Goal: Task Accomplishment & Management: Manage account settings

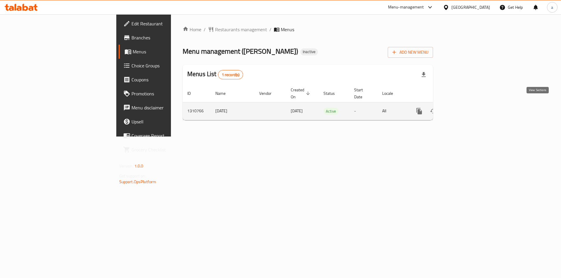
click at [468, 108] on link "enhanced table" at bounding box center [461, 111] width 14 height 14
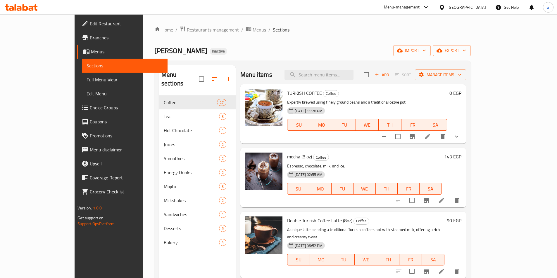
click at [449, 204] on li at bounding box center [441, 200] width 16 height 11
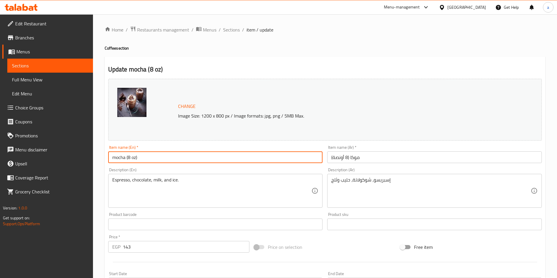
click at [125, 158] on input "mocha (8 oz)" at bounding box center [215, 158] width 214 height 12
click at [127, 161] on input "mocha (8 oz)" at bounding box center [215, 158] width 214 height 12
click at [128, 157] on input "mocha (8 oz)" at bounding box center [215, 158] width 214 height 12
type input "mocha Coffe (8 oz)"
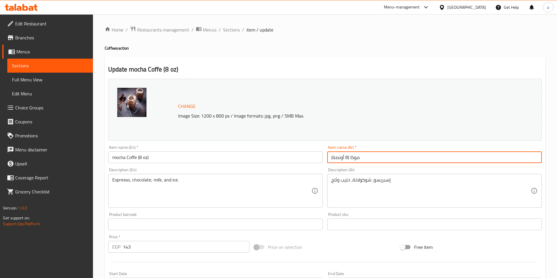
click at [362, 158] on input "موكا (8 أونصة)" at bounding box center [434, 158] width 214 height 12
click at [354, 158] on input "موكا (8 أونصة)" at bounding box center [434, 158] width 214 height 12
click at [537, 158] on input "موكا (8 أونصة)" at bounding box center [434, 158] width 214 height 12
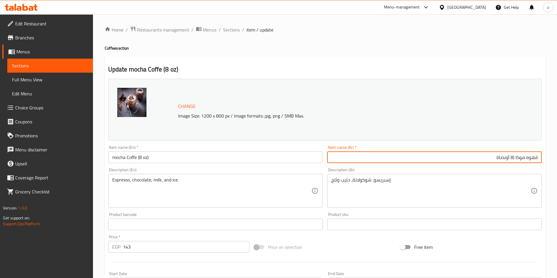
type input "قهوه موكا (8 أونصة)"
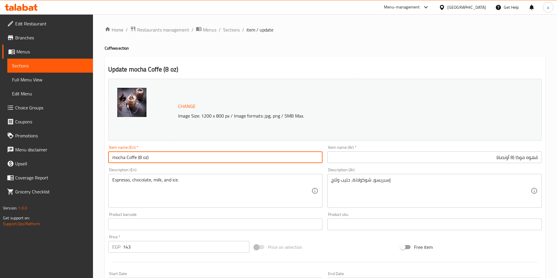
click at [137, 157] on input "mocha Coffe (8 oz)" at bounding box center [215, 158] width 214 height 12
type input "mocha Coffee (8 oz)"
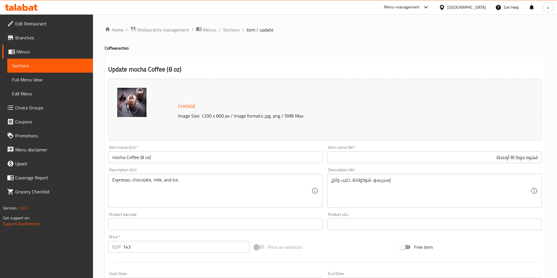
click at [247, 60] on div "Update mocha Coffee (8 oz) Change Image Size: 1200 x 800 px / Image formats: jp…" at bounding box center [325, 231] width 440 height 349
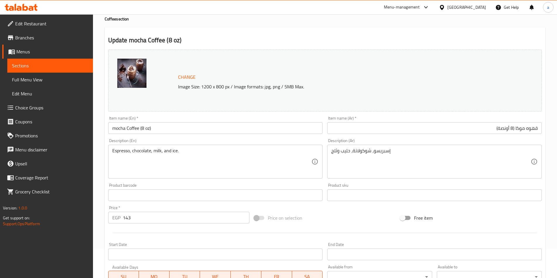
scroll to position [143, 0]
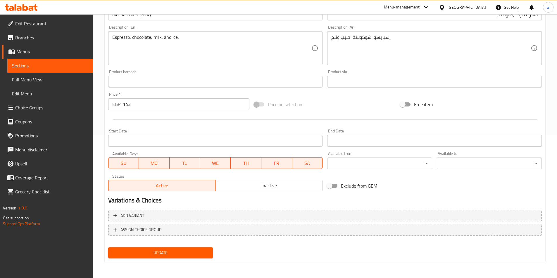
click at [178, 254] on span "Update" at bounding box center [161, 253] width 96 height 7
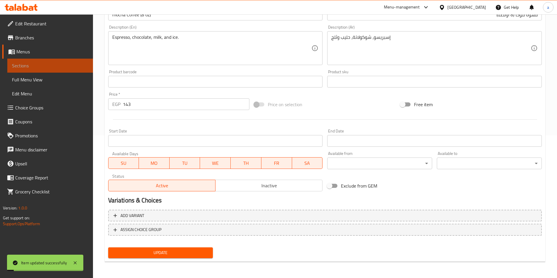
click at [40, 65] on span "Sections" at bounding box center [50, 65] width 76 height 7
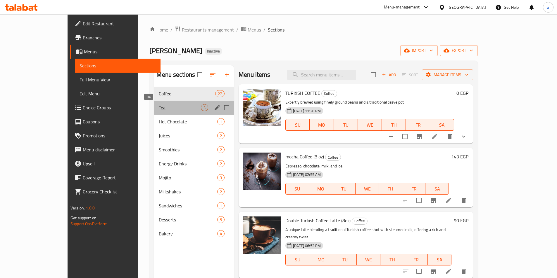
click at [159, 109] on span "Tea" at bounding box center [180, 107] width 42 height 7
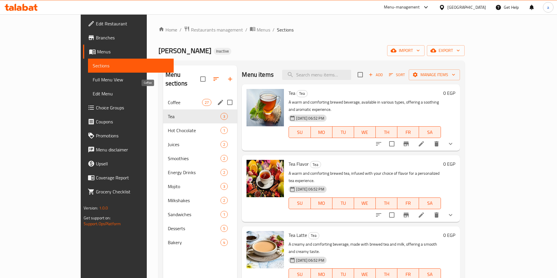
click at [168, 99] on span "Coffee" at bounding box center [185, 102] width 34 height 7
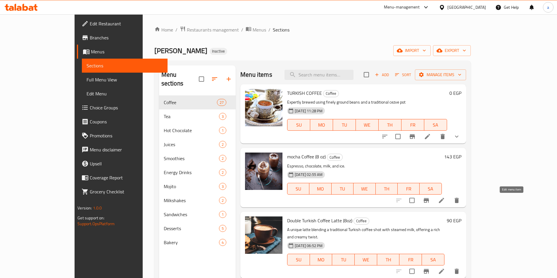
click at [445, 201] on icon at bounding box center [441, 200] width 7 height 7
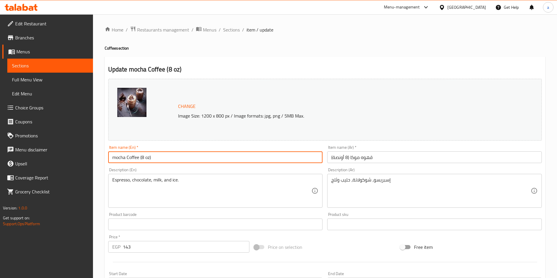
click at [115, 155] on input "mocha Coffee (8 oz)" at bounding box center [215, 158] width 214 height 12
click at [131, 157] on input "Mocha Coffee (8 oz)" at bounding box center [215, 158] width 214 height 12
click at [129, 158] on input "Mocha Coffee (8 oz)" at bounding box center [215, 158] width 214 height 12
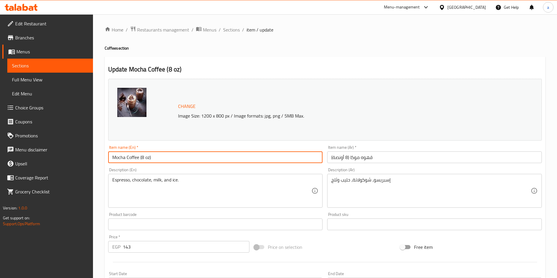
paste input "medium"
click at [131, 158] on input "Mocha medium (8 oz)" at bounding box center [215, 158] width 214 height 12
drag, startPoint x: 142, startPoint y: 157, endPoint x: 160, endPoint y: 157, distance: 17.3
click at [143, 158] on input "Mocha Medium (8 oz)" at bounding box center [215, 158] width 214 height 12
type input "Mocha Medium"
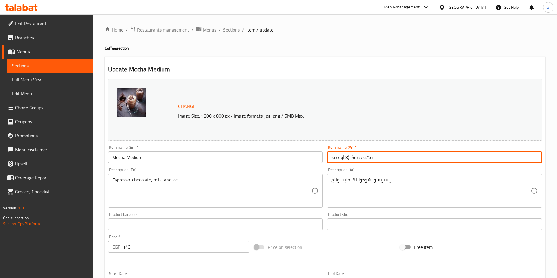
click at [377, 159] on input "قهوه موكا (8 أونصة)" at bounding box center [434, 158] width 214 height 12
drag, startPoint x: 377, startPoint y: 159, endPoint x: 367, endPoint y: 161, distance: 10.1
click at [367, 161] on input "قهوه موكا (8 أونصة)" at bounding box center [434, 158] width 214 height 12
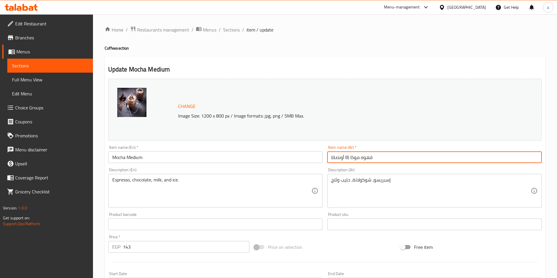
click at [366, 161] on input "قهوه موكا (8 أونصة)" at bounding box center [434, 158] width 214 height 12
click at [493, 158] on input "قهوه موكا (8 أونصة)" at bounding box center [434, 158] width 214 height 12
click at [525, 159] on input "قهوه موكا" at bounding box center [434, 158] width 214 height 12
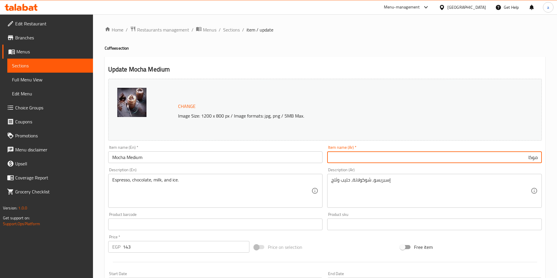
click at [510, 160] on input "موكا" at bounding box center [434, 158] width 214 height 12
paste input "وسط"
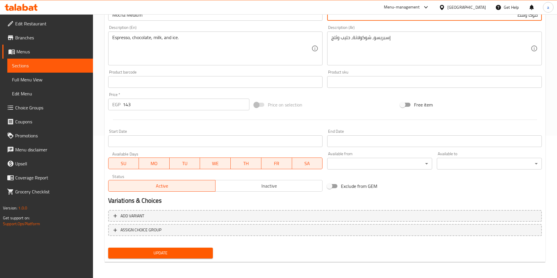
scroll to position [143, 0]
type input "موكا وسط"
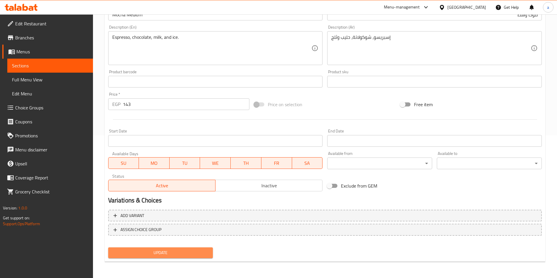
click at [199, 248] on button "Update" at bounding box center [160, 253] width 105 height 11
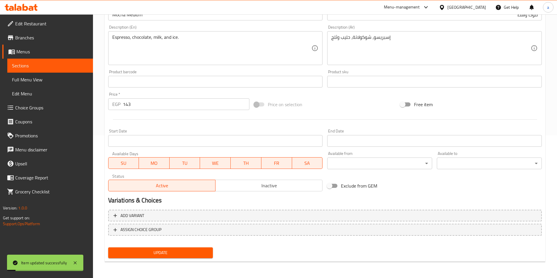
click at [39, 65] on span "Sections" at bounding box center [50, 65] width 76 height 7
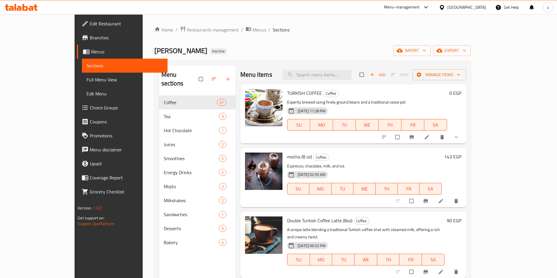
click at [86, 77] on span "Full Menu View" at bounding box center [124, 79] width 76 height 7
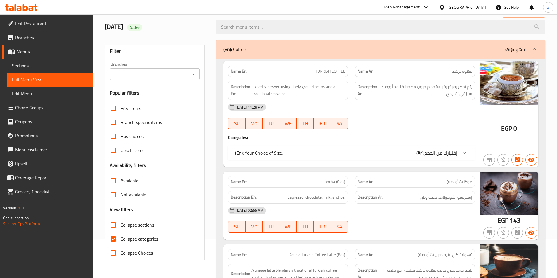
scroll to position [117, 0]
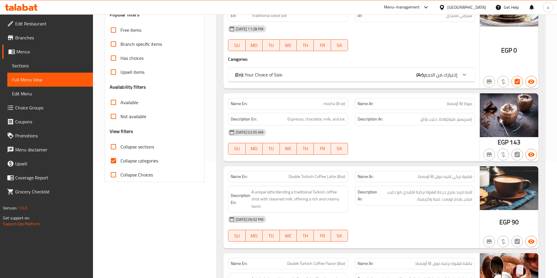
click at [131, 160] on span "Collapse categories" at bounding box center [139, 161] width 38 height 7
click at [120, 160] on input "Collapse categories" at bounding box center [113, 161] width 14 height 14
checkbox input "false"
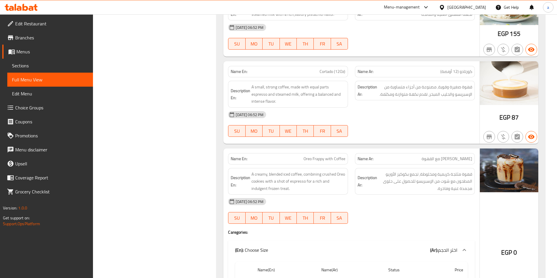
scroll to position [1830, 0]
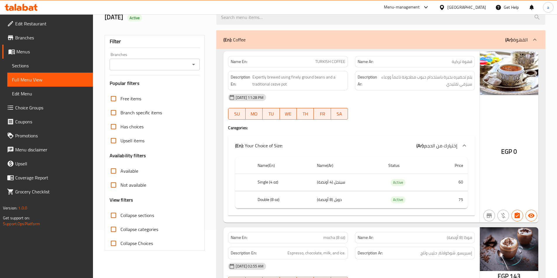
scroll to position [58, 0]
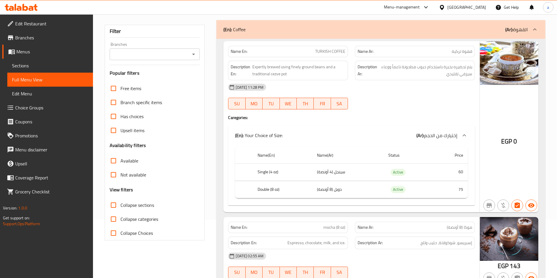
click at [295, 36] on div "(En): Coffee (Ar): القهوة" at bounding box center [380, 29] width 329 height 19
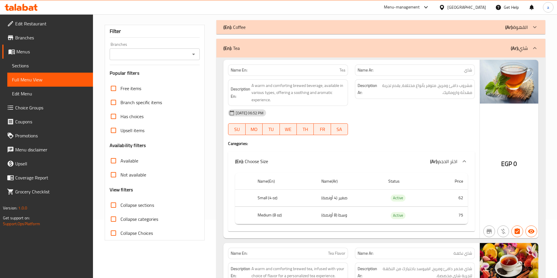
click at [465, 44] on div "(En): Tea (Ar): شاي" at bounding box center [380, 48] width 329 height 19
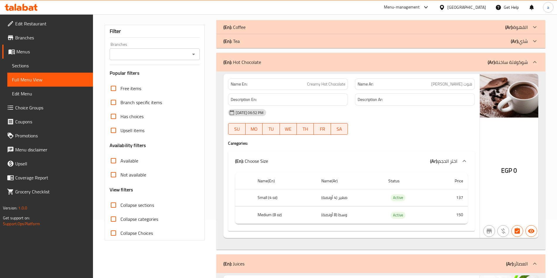
click at [453, 64] on div "(En): Hot Chocolate (Ar): شوكولاتة ساخنة" at bounding box center [375, 62] width 304 height 7
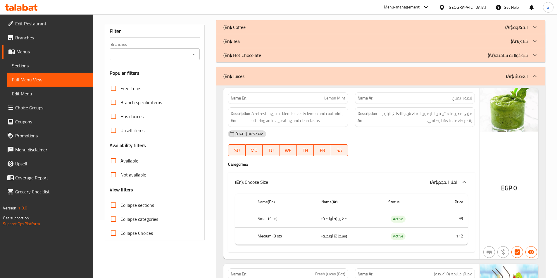
click at [456, 70] on div "(En): Juices (Ar): العصائر" at bounding box center [380, 76] width 329 height 19
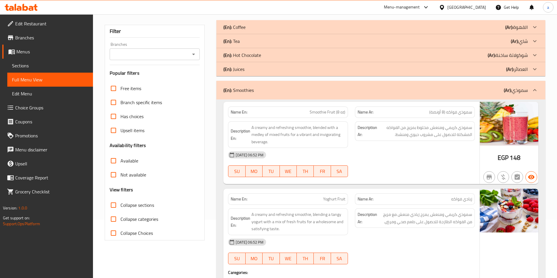
click at [453, 88] on div "(En): Smoothies (Ar): سموذي" at bounding box center [375, 90] width 304 height 7
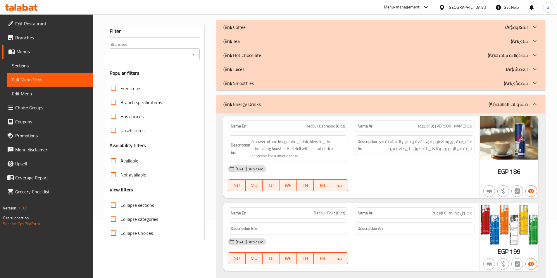
click at [441, 107] on div "(En): Energy Drinks (Ar): مشروبات الطاقة" at bounding box center [375, 104] width 304 height 7
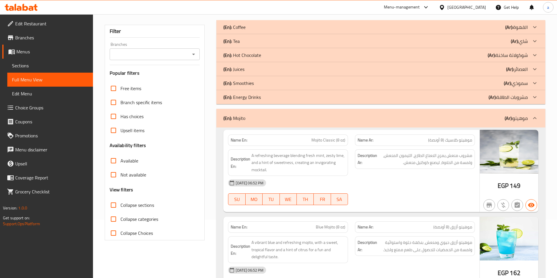
click at [439, 123] on div "(En): Mojito (Ar): موهيتو" at bounding box center [380, 118] width 329 height 19
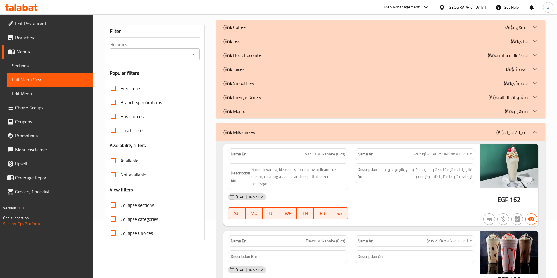
click at [437, 136] on div "(En): Milkshakes (Ar): الميلك شيك" at bounding box center [375, 132] width 304 height 7
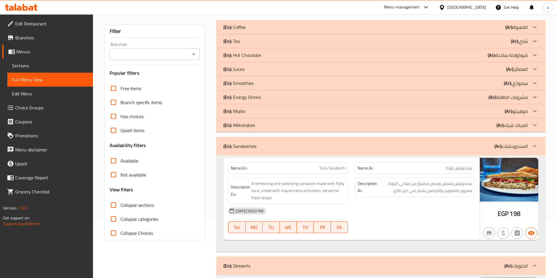
click at [437, 142] on div "(En): Sandwiches (Ar): السندويتشات" at bounding box center [380, 146] width 329 height 19
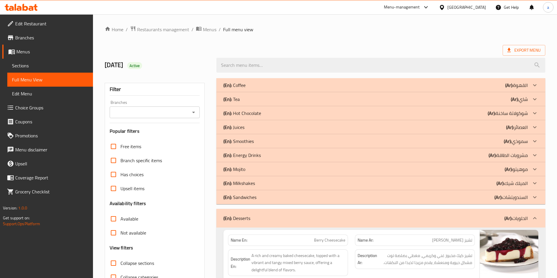
scroll to position [0, 0]
click at [115, 265] on input "Collapse sections" at bounding box center [113, 264] width 14 height 14
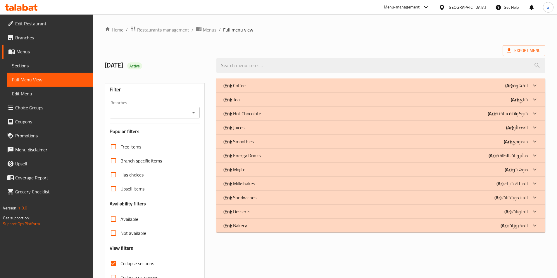
click at [115, 265] on input "Collapse sections" at bounding box center [113, 264] width 14 height 14
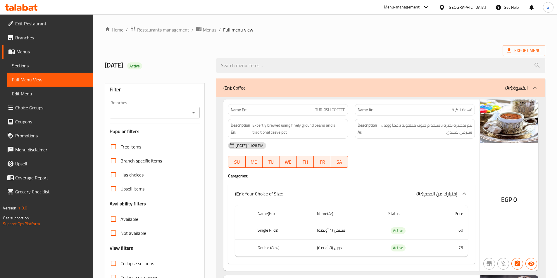
drag, startPoint x: 125, startPoint y: 262, endPoint x: 297, endPoint y: 164, distance: 198.0
click at [125, 262] on span "Collapse sections" at bounding box center [137, 263] width 34 height 7
click at [120, 262] on input "Collapse sections" at bounding box center [113, 264] width 14 height 14
checkbox input "true"
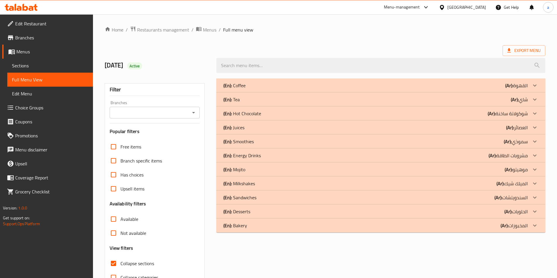
click at [292, 100] on div "(En): Tea (Ar): شاي" at bounding box center [375, 99] width 304 height 7
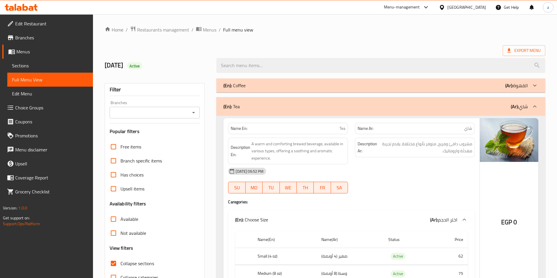
click at [300, 107] on div "(En): Tea (Ar): شاي" at bounding box center [375, 106] width 304 height 7
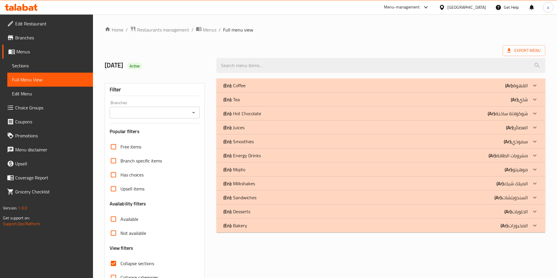
click at [286, 117] on div "(En): Hot Chocolate (Ar): شوكولاتة ساخنة" at bounding box center [375, 113] width 304 height 7
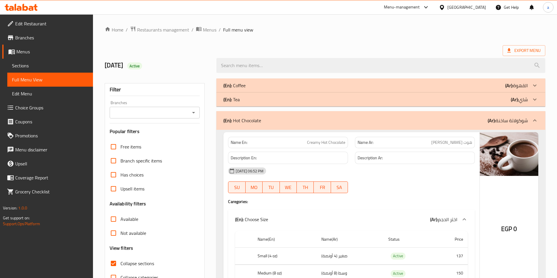
click at [286, 117] on div "(En): Hot Chocolate (Ar): شوكولاتة ساخنة" at bounding box center [380, 120] width 329 height 19
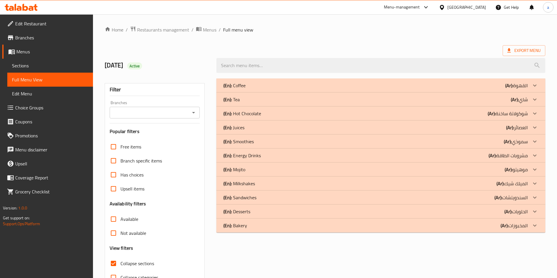
click at [285, 87] on div "(En): Coffee (Ar): القهوة" at bounding box center [375, 85] width 304 height 7
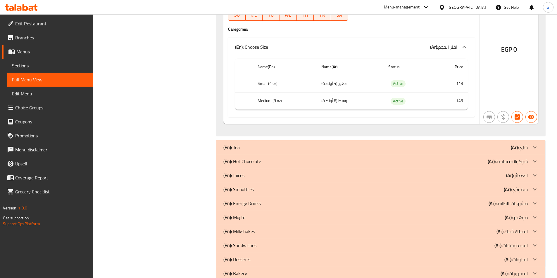
scroll to position [3993, 0]
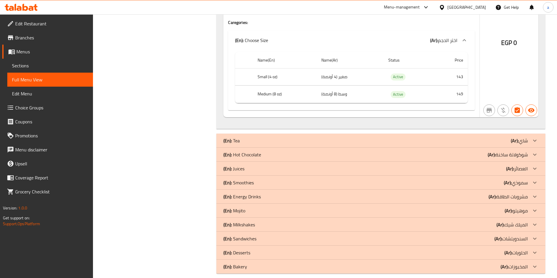
click at [373, 260] on div "(En): Bakery (Ar): المخبوزات" at bounding box center [380, 267] width 329 height 14
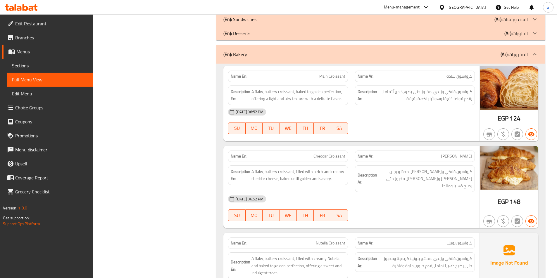
scroll to position [4140, 0]
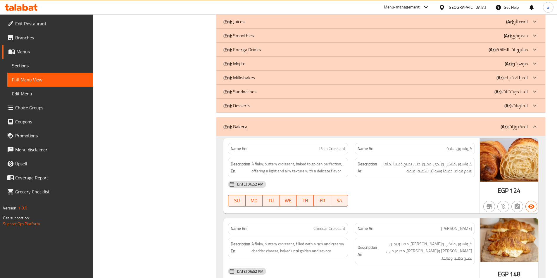
click at [295, 123] on div "(En): Bakery (Ar): المخبوزات" at bounding box center [375, 126] width 304 height 7
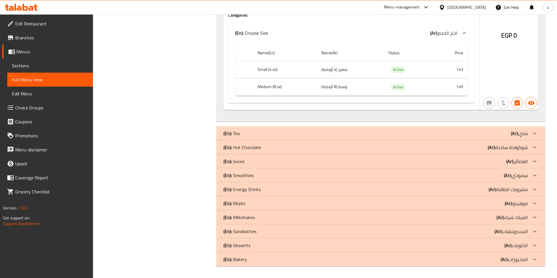
scroll to position [3993, 0]
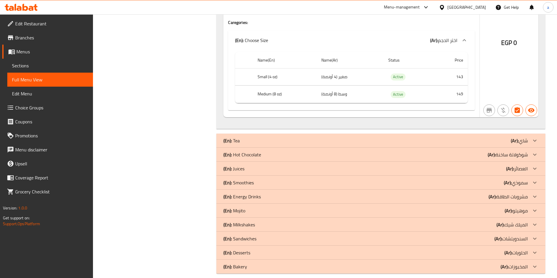
click at [390, 193] on div "(En): Energy Drinks (Ar): مشروبات الطاقة" at bounding box center [375, 196] width 304 height 7
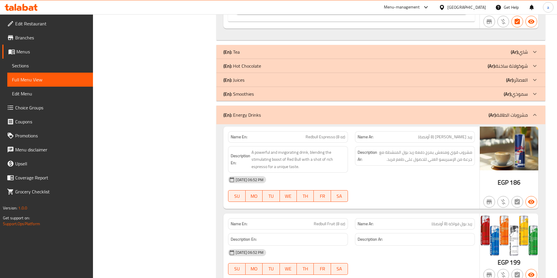
scroll to position [4112, 0]
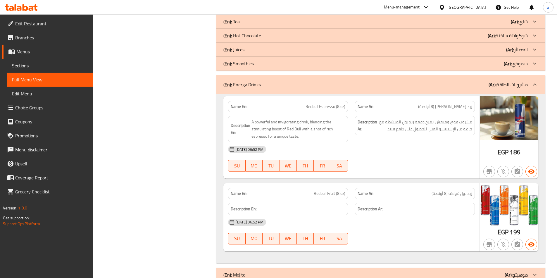
click at [340, 81] on div "(En): Energy Drinks (Ar): مشروبات الطاقة" at bounding box center [375, 84] width 304 height 7
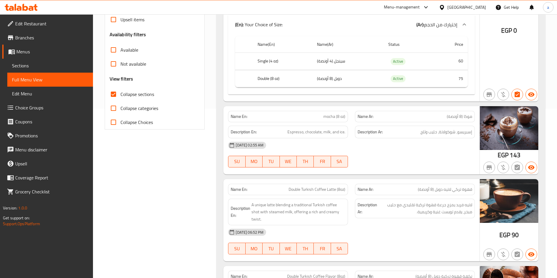
scroll to position [175, 0]
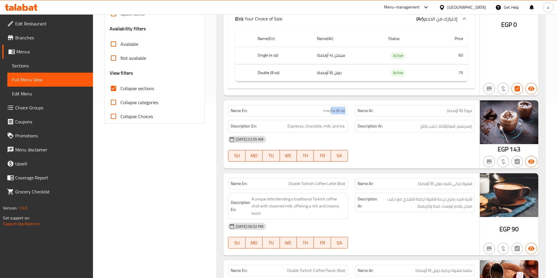
drag, startPoint x: 330, startPoint y: 112, endPoint x: 349, endPoint y: 113, distance: 18.4
click at [349, 113] on div "Name En: mocha (8 oz)" at bounding box center [287, 111] width 127 height 18
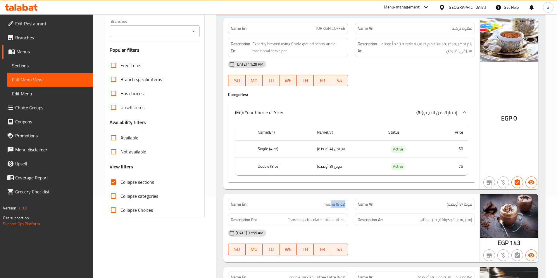
scroll to position [117, 0]
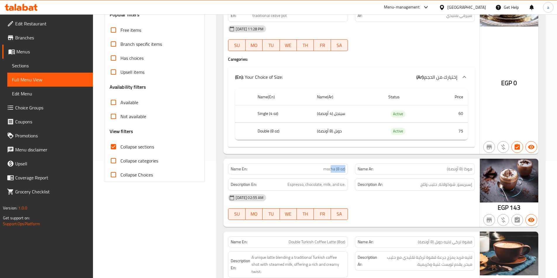
click at [343, 168] on span "mocha (8 oz)" at bounding box center [334, 169] width 22 height 6
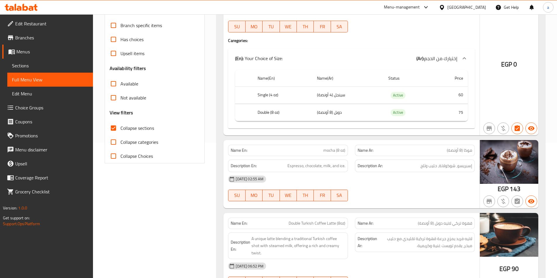
scroll to position [146, 0]
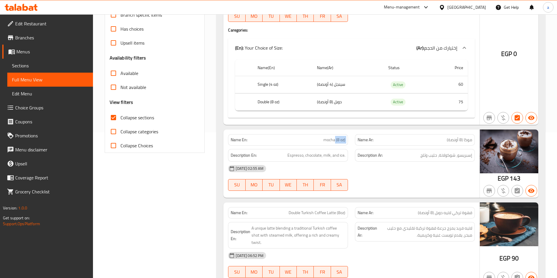
drag, startPoint x: 335, startPoint y: 140, endPoint x: 353, endPoint y: 140, distance: 17.5
click at [353, 140] on div "Name En: mocha (8 oz) Name Ar: موكا (8 أونصة)" at bounding box center [351, 140] width 254 height 18
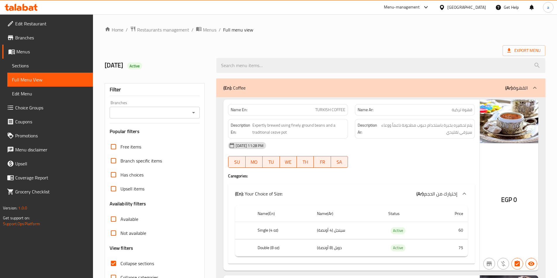
scroll to position [29, 0]
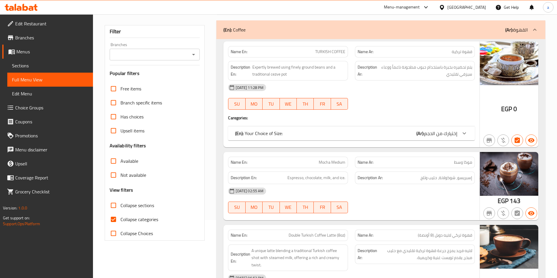
scroll to position [58, 0]
click at [127, 217] on span "Collapse categories" at bounding box center [139, 219] width 38 height 7
click at [120, 217] on input "Collapse categories" at bounding box center [113, 219] width 14 height 14
checkbox input "false"
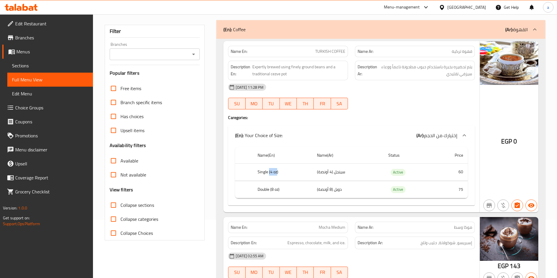
drag, startPoint x: 269, startPoint y: 171, endPoint x: 276, endPoint y: 174, distance: 7.5
click at [276, 174] on th "Single (4 oz)" at bounding box center [282, 172] width 59 height 17
drag, startPoint x: 276, startPoint y: 174, endPoint x: 271, endPoint y: 173, distance: 5.9
click at [271, 173] on th "Single (4 oz)" at bounding box center [282, 172] width 59 height 17
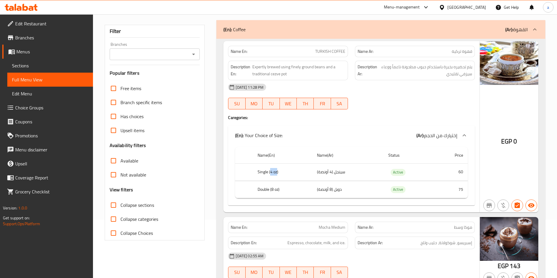
copy th "4 oz"
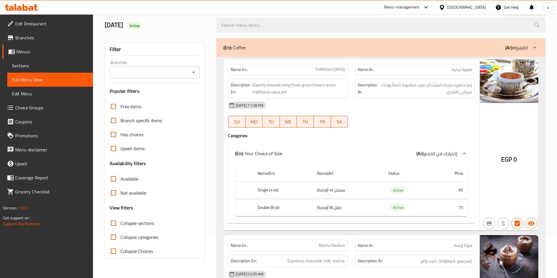
scroll to position [0, 0]
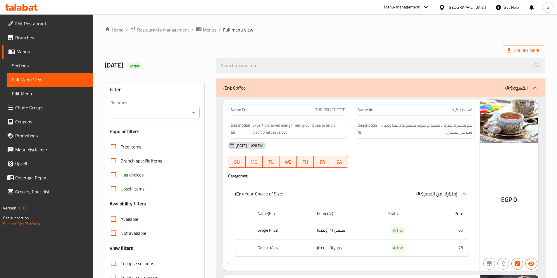
click at [539, 90] on div at bounding box center [534, 88] width 14 height 14
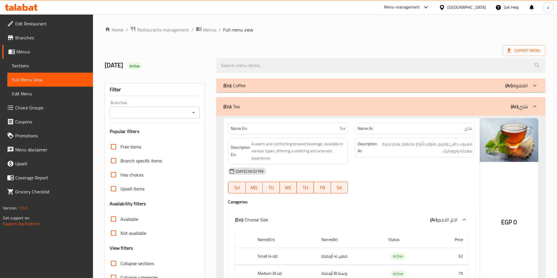
click at [535, 109] on icon at bounding box center [534, 106] width 7 height 7
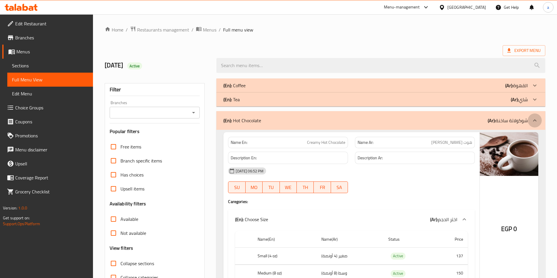
click at [535, 120] on icon at bounding box center [535, 121] width 4 height 2
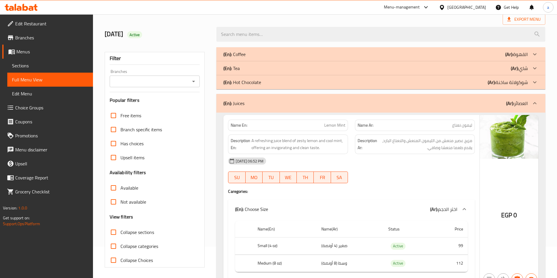
scroll to position [29, 0]
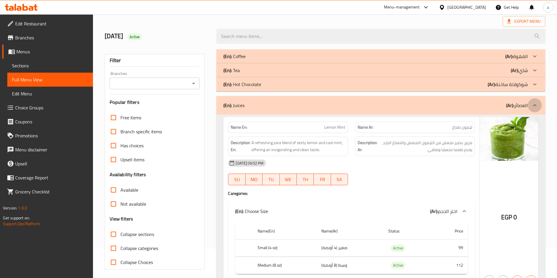
click at [534, 110] on div at bounding box center [534, 105] width 14 height 14
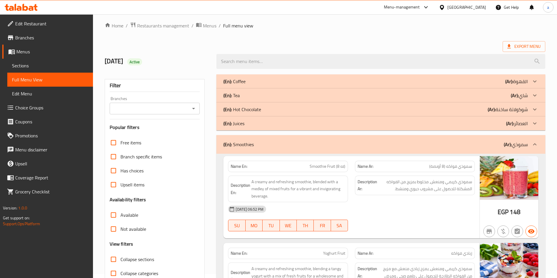
scroll to position [0, 0]
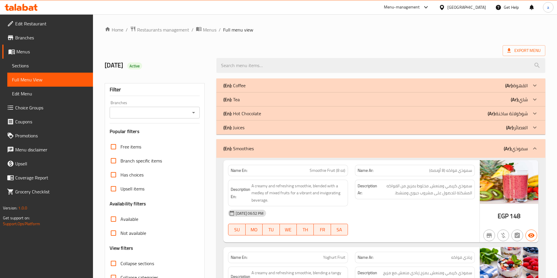
click at [494, 153] on div "(En): Smoothies (Ar): سموذي" at bounding box center [380, 148] width 329 height 19
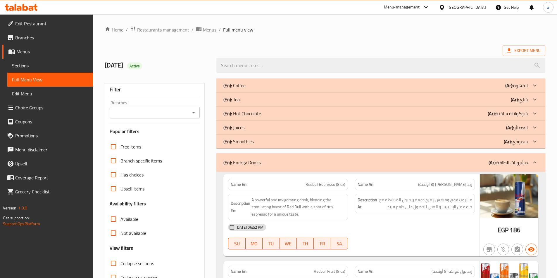
click at [480, 160] on div "(En): Energy Drinks (Ar): مشروبات الطاقة" at bounding box center [375, 162] width 304 height 7
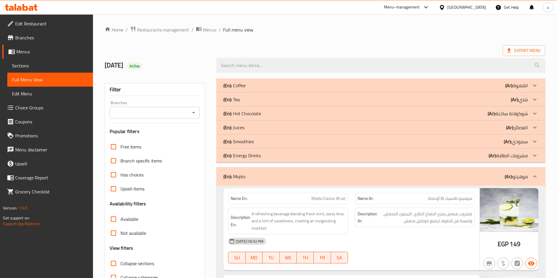
click at [474, 170] on div "(En): Mojito (Ar): موهيتو" at bounding box center [380, 176] width 329 height 19
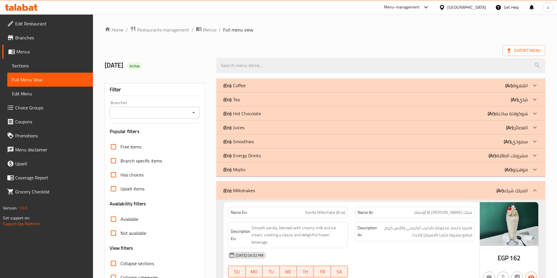
scroll to position [58, 0]
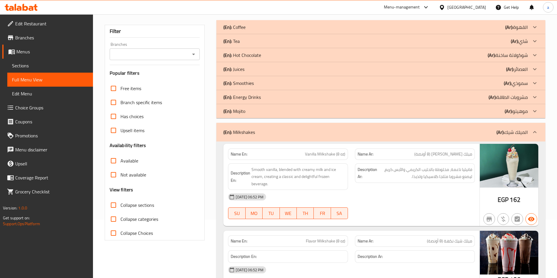
click at [469, 131] on div "(En): Milkshakes (Ar): الميلك شيك" at bounding box center [375, 132] width 304 height 7
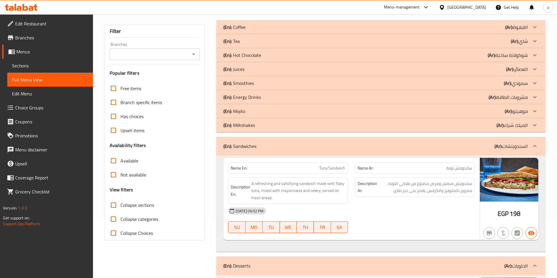
click at [471, 145] on div "(En): Sandwiches (Ar): السندويتشات" at bounding box center [375, 146] width 304 height 7
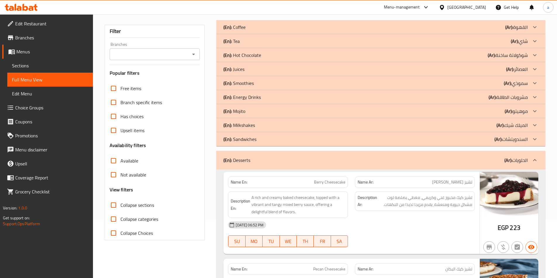
click at [465, 166] on div "(En): Desserts (Ar): الحلويات" at bounding box center [380, 160] width 329 height 19
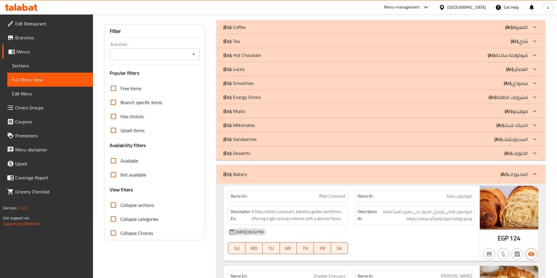
click at [466, 172] on div "(En): Bakery (Ar): المخبوزات" at bounding box center [375, 174] width 304 height 7
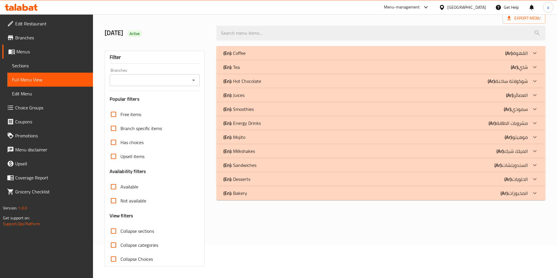
scroll to position [32, 0]
click at [124, 233] on span "Collapse sections" at bounding box center [137, 231] width 34 height 7
click at [120, 233] on input "Collapse sections" at bounding box center [113, 231] width 14 height 14
click at [124, 233] on span "Collapse sections" at bounding box center [137, 231] width 34 height 7
click at [120, 233] on input "Collapse sections" at bounding box center [113, 231] width 14 height 14
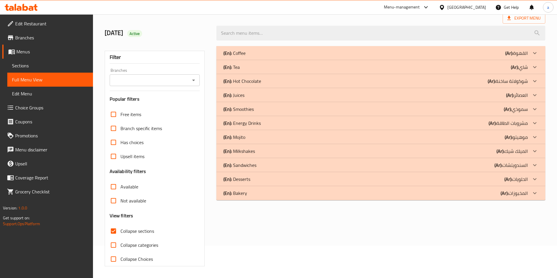
checkbox input "false"
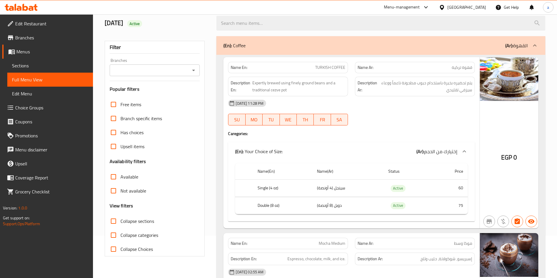
scroll to position [58, 0]
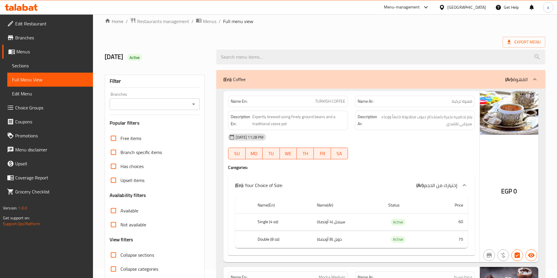
scroll to position [0, 0]
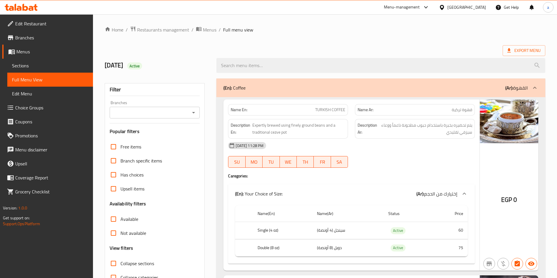
click at [490, 87] on div "(En): Coffee (Ar): القهوة" at bounding box center [375, 87] width 304 height 7
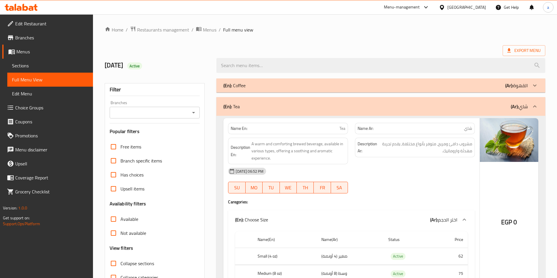
click at [434, 114] on div "(En): Tea (Ar): شاي" at bounding box center [380, 106] width 329 height 19
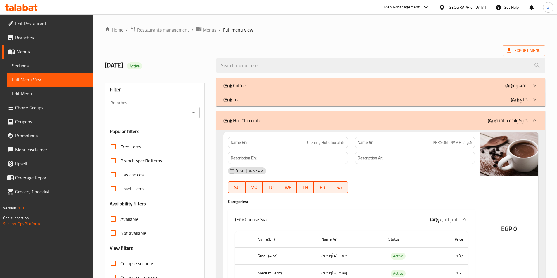
click at [452, 101] on div "(En): Tea (Ar): شاي" at bounding box center [375, 99] width 304 height 7
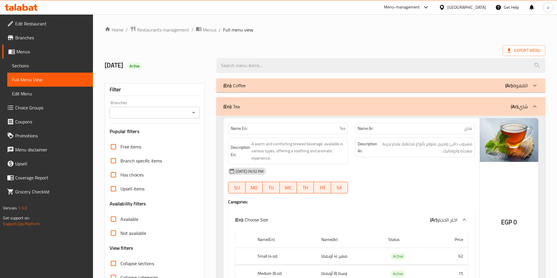
click at [449, 91] on div "(En): Coffee (Ar): القهوة" at bounding box center [380, 86] width 329 height 14
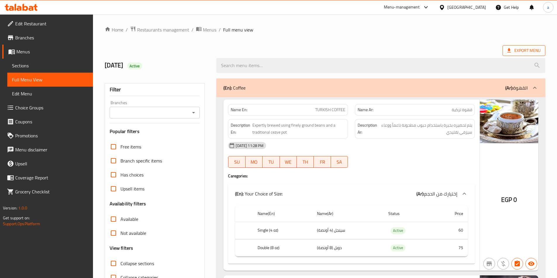
click at [520, 52] on span "Export Menu" at bounding box center [523, 50] width 33 height 7
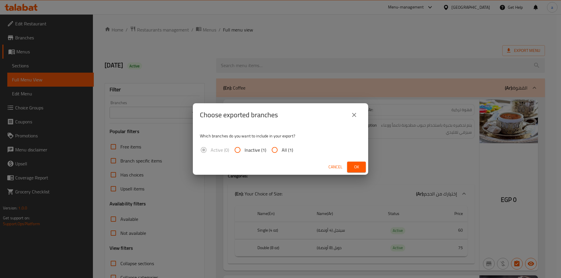
click at [289, 149] on span "All (1)" at bounding box center [287, 150] width 11 height 7
click at [282, 149] on input "All (1)" at bounding box center [275, 150] width 14 height 14
radio input "true"
click at [350, 166] on button "Ok" at bounding box center [356, 167] width 19 height 11
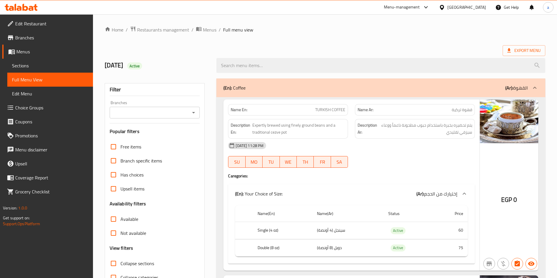
click at [309, 89] on div "(En): Coffee (Ar): القهوة" at bounding box center [375, 87] width 304 height 7
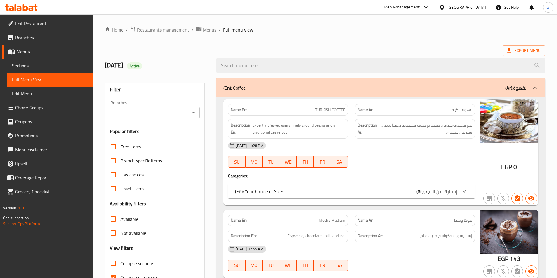
click at [45, 62] on link "Sections" at bounding box center [50, 66] width 86 height 14
